Goal: Find specific page/section: Find specific page/section

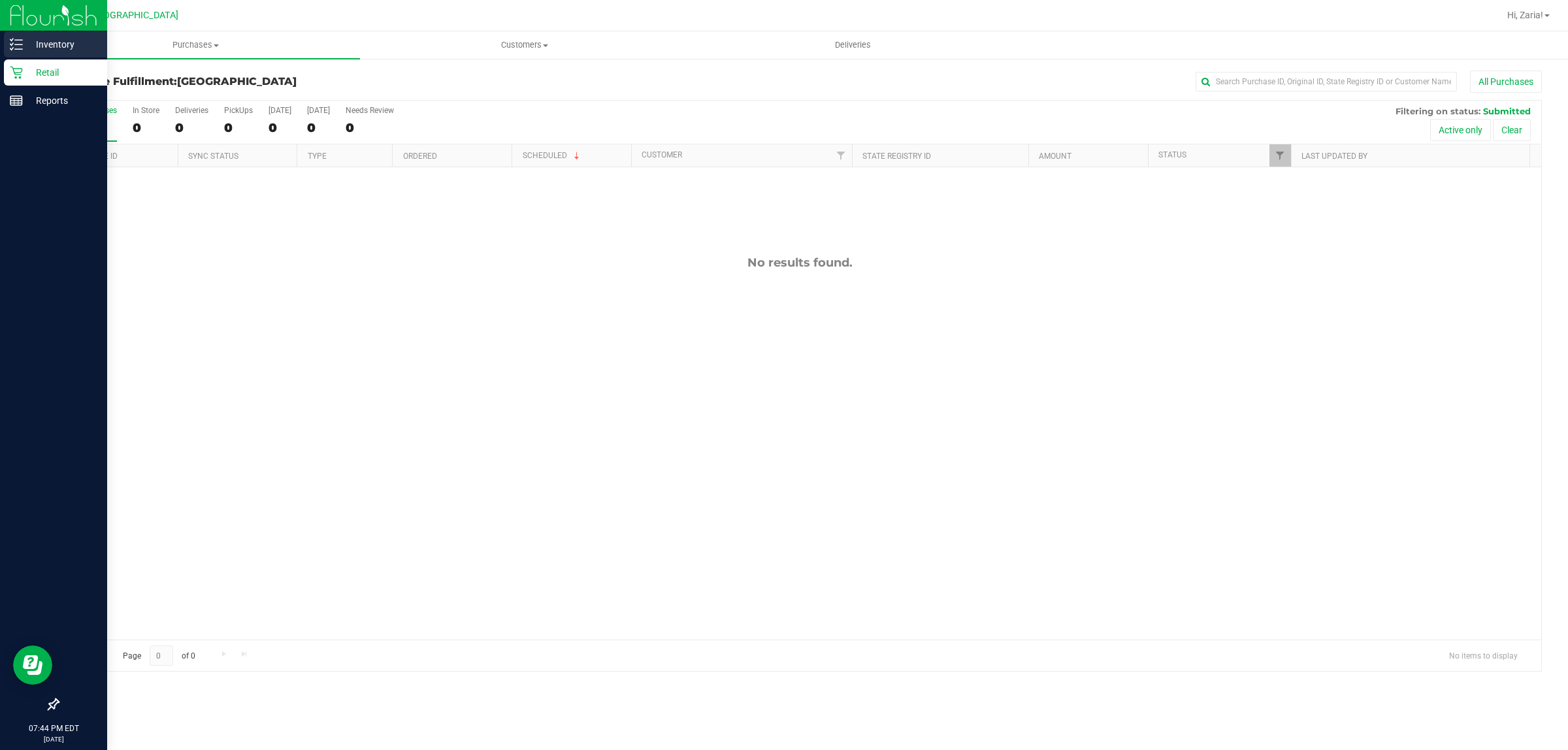
click at [69, 44] on p "Inventory" at bounding box center [61, 44] width 78 height 15
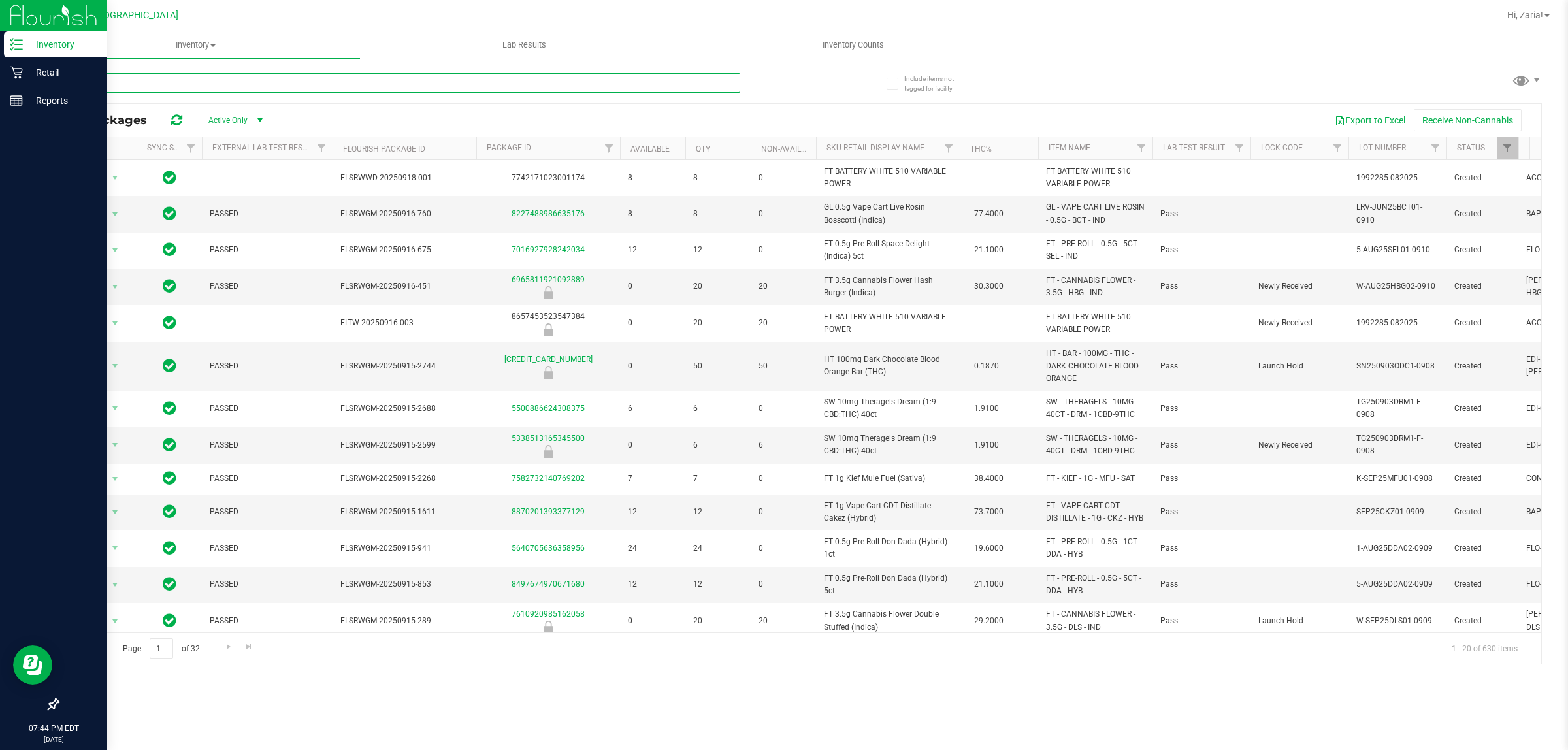
click at [233, 74] on input "text" at bounding box center [398, 83] width 682 height 19
type input "GREEN CRACK"
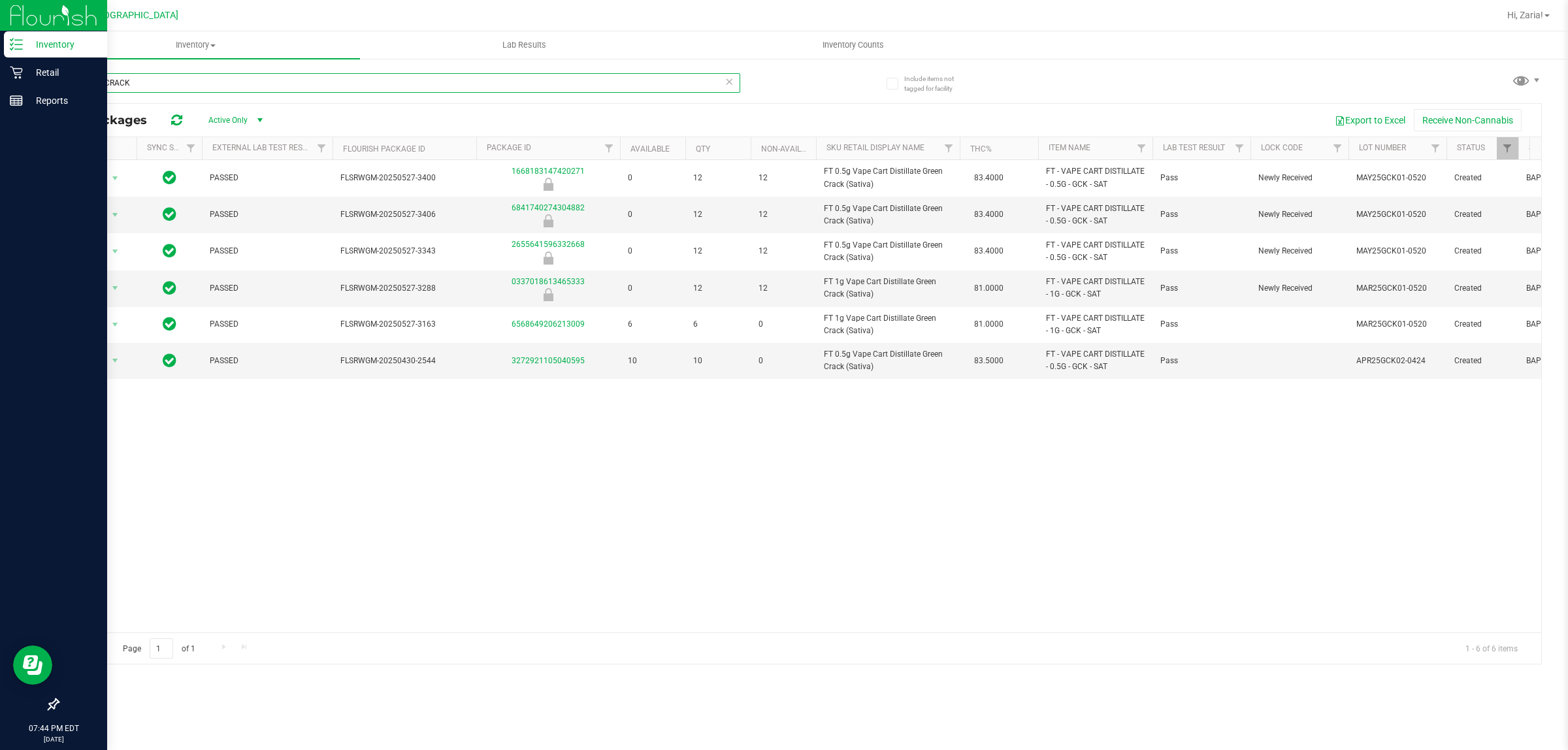
click at [736, 81] on input "GREEN CRACK" at bounding box center [398, 83] width 682 height 19
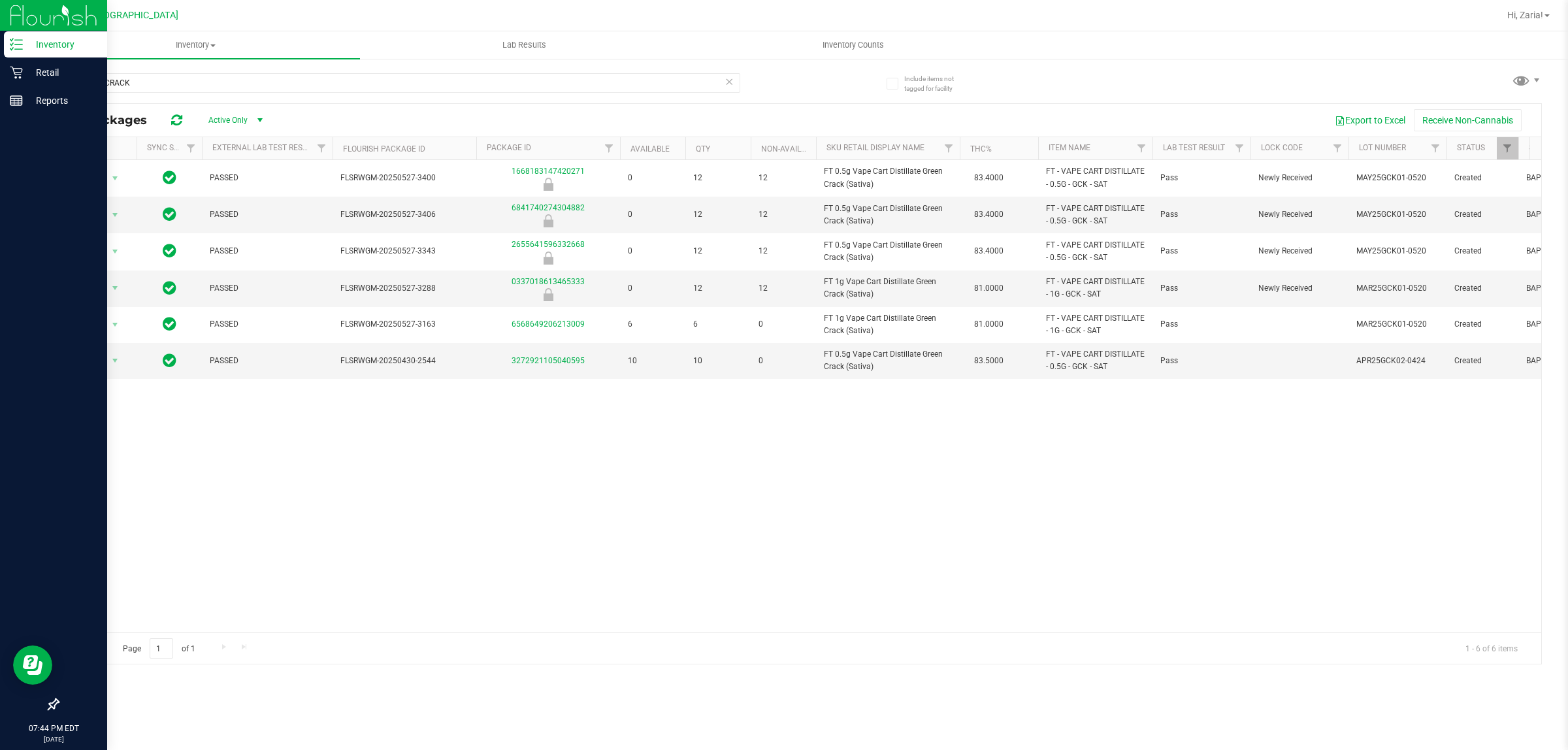
click at [729, 81] on icon at bounding box center [728, 81] width 9 height 15
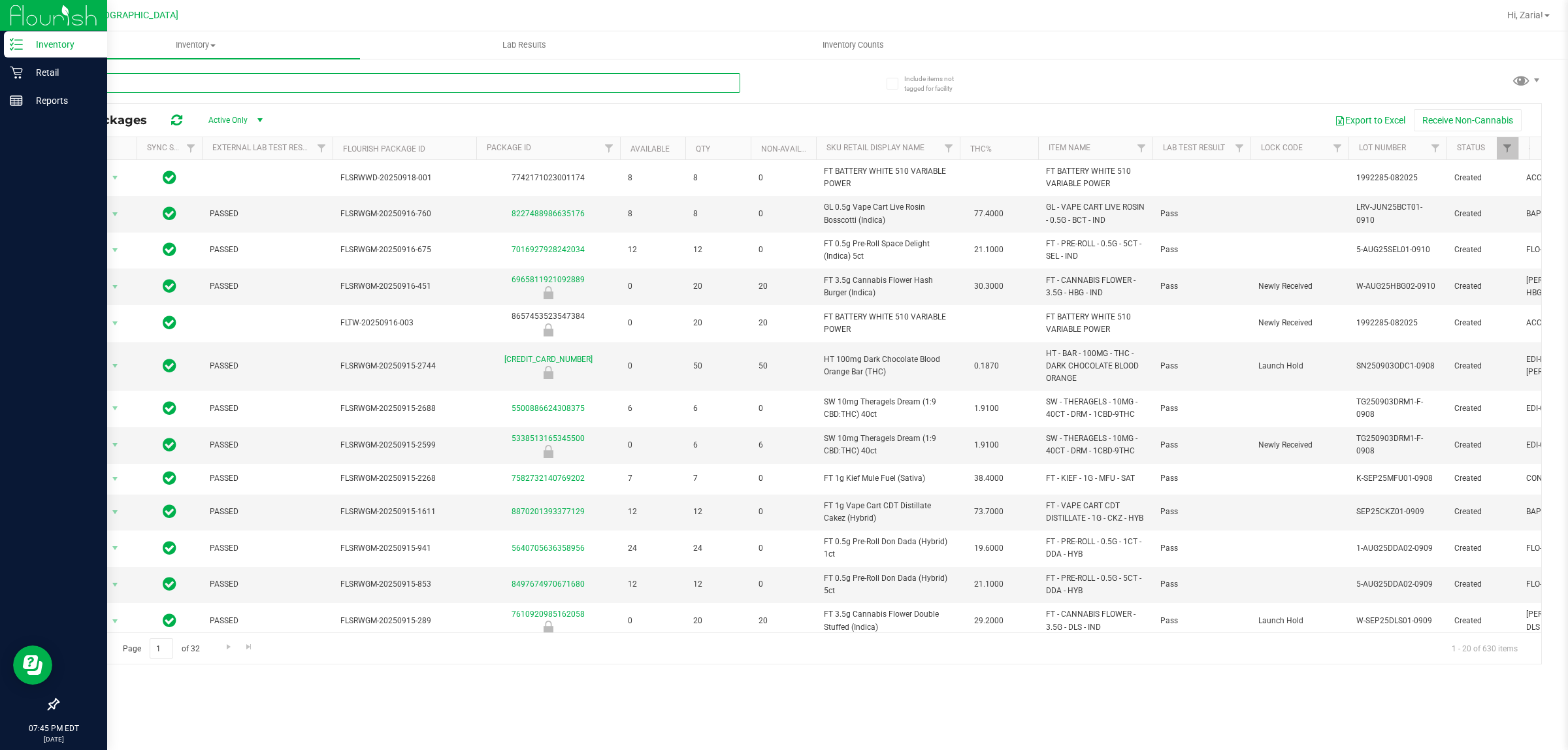
click at [311, 77] on input "text" at bounding box center [398, 83] width 682 height 19
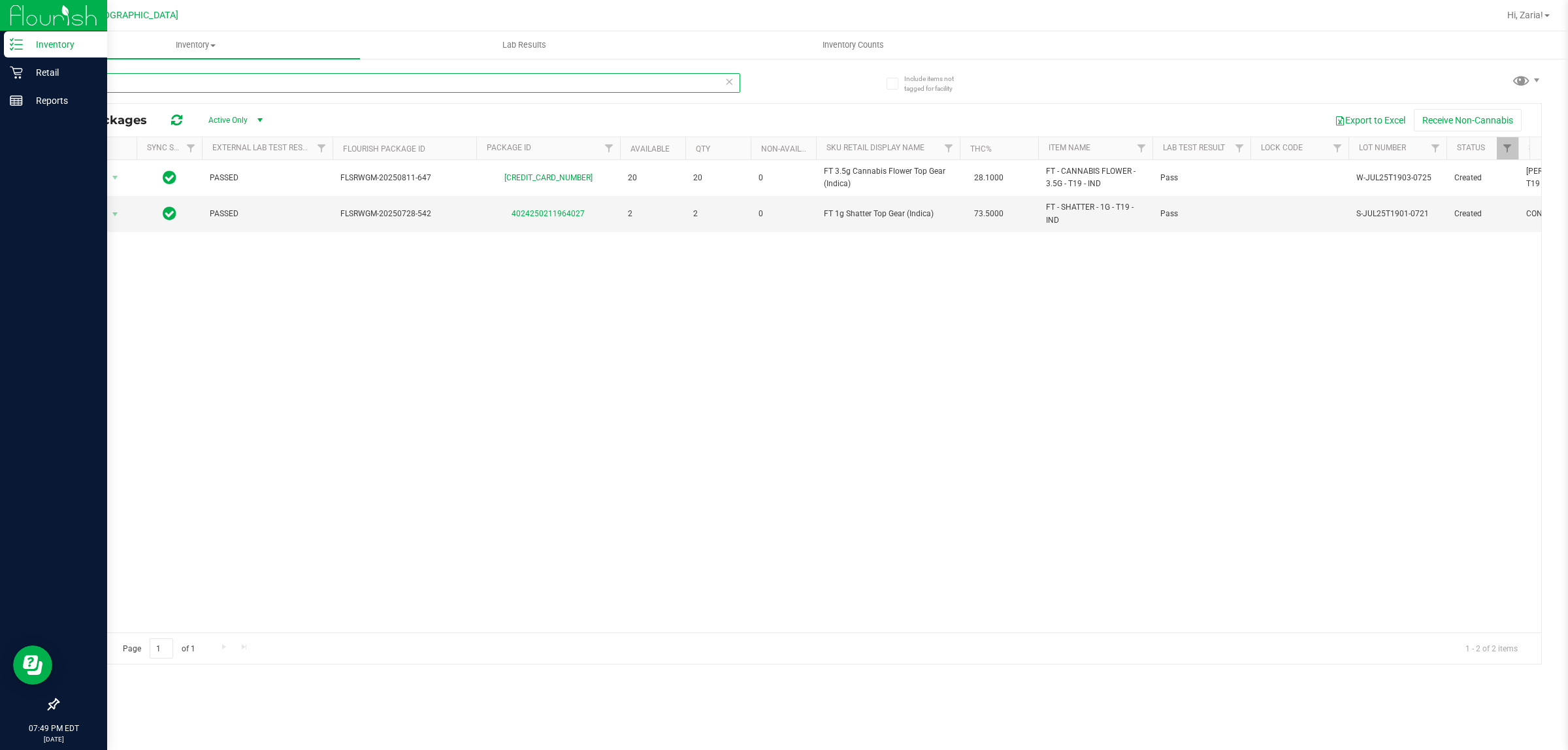
click at [345, 81] on input "top gear" at bounding box center [398, 83] width 682 height 19
click at [345, 81] on input "top gear" at bounding box center [398, 83] width 682 height 19
click at [345, 80] on input "top gear" at bounding box center [398, 83] width 682 height 19
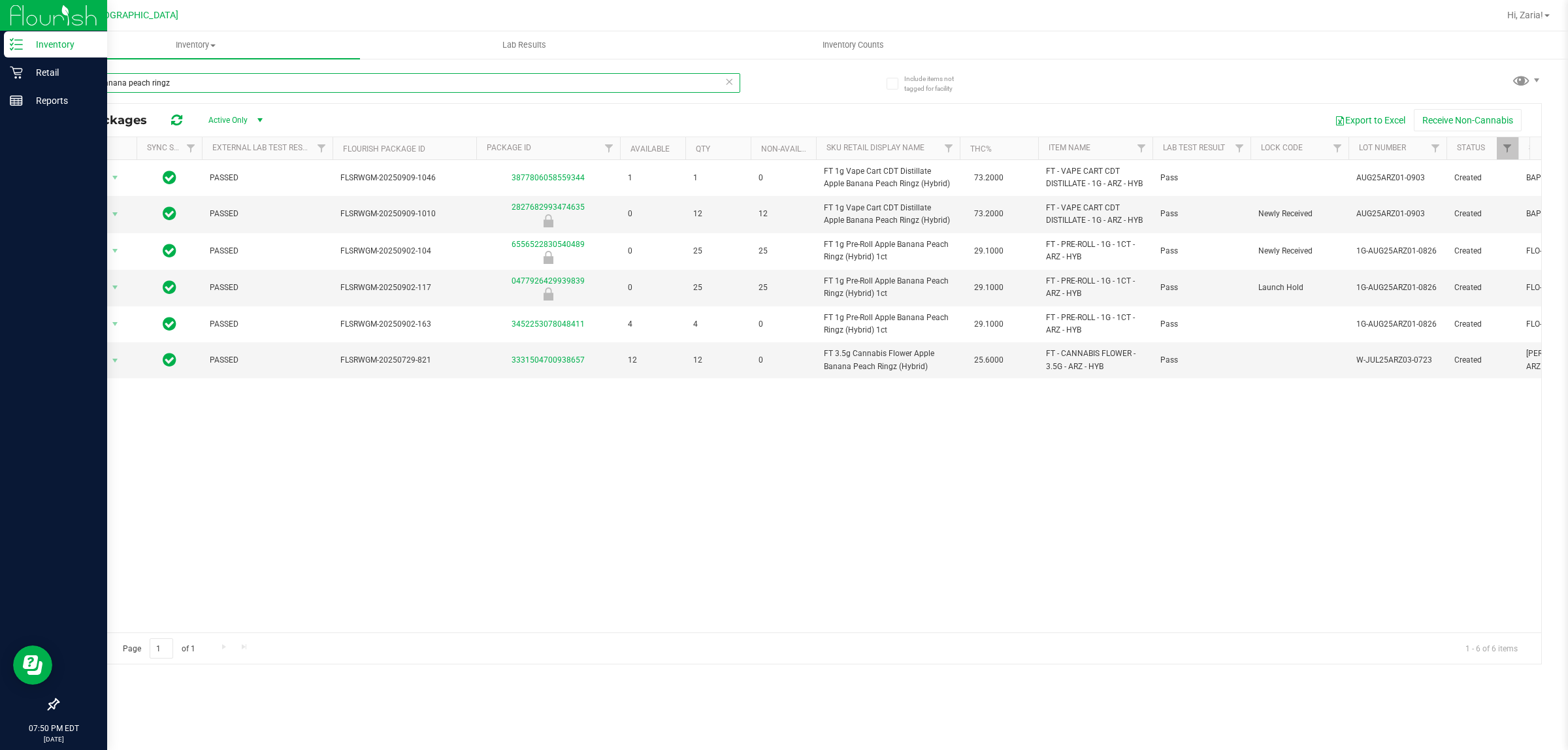
type input "apple banana peach ringz"
